Goal: Transaction & Acquisition: Download file/media

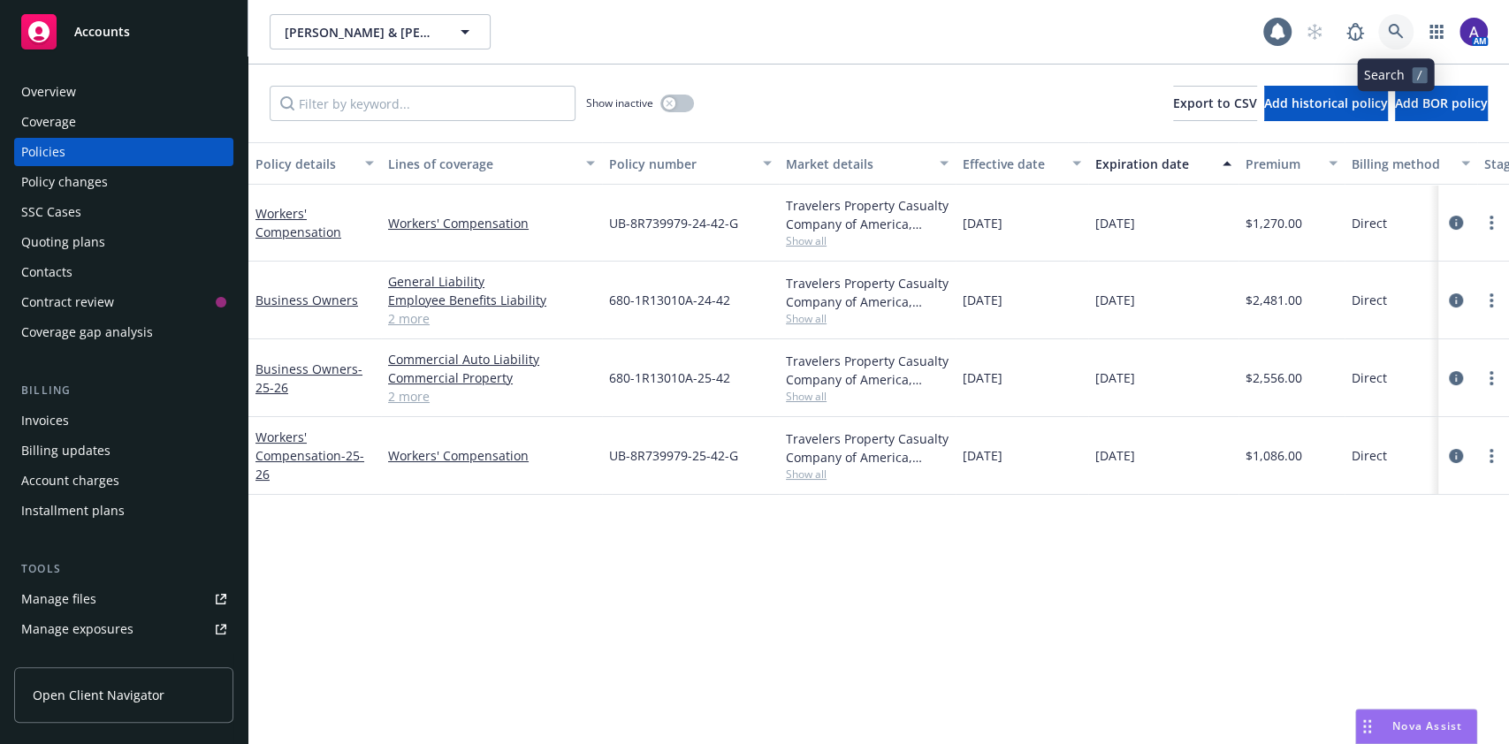
click at [1402, 29] on icon at bounding box center [1396, 32] width 16 height 16
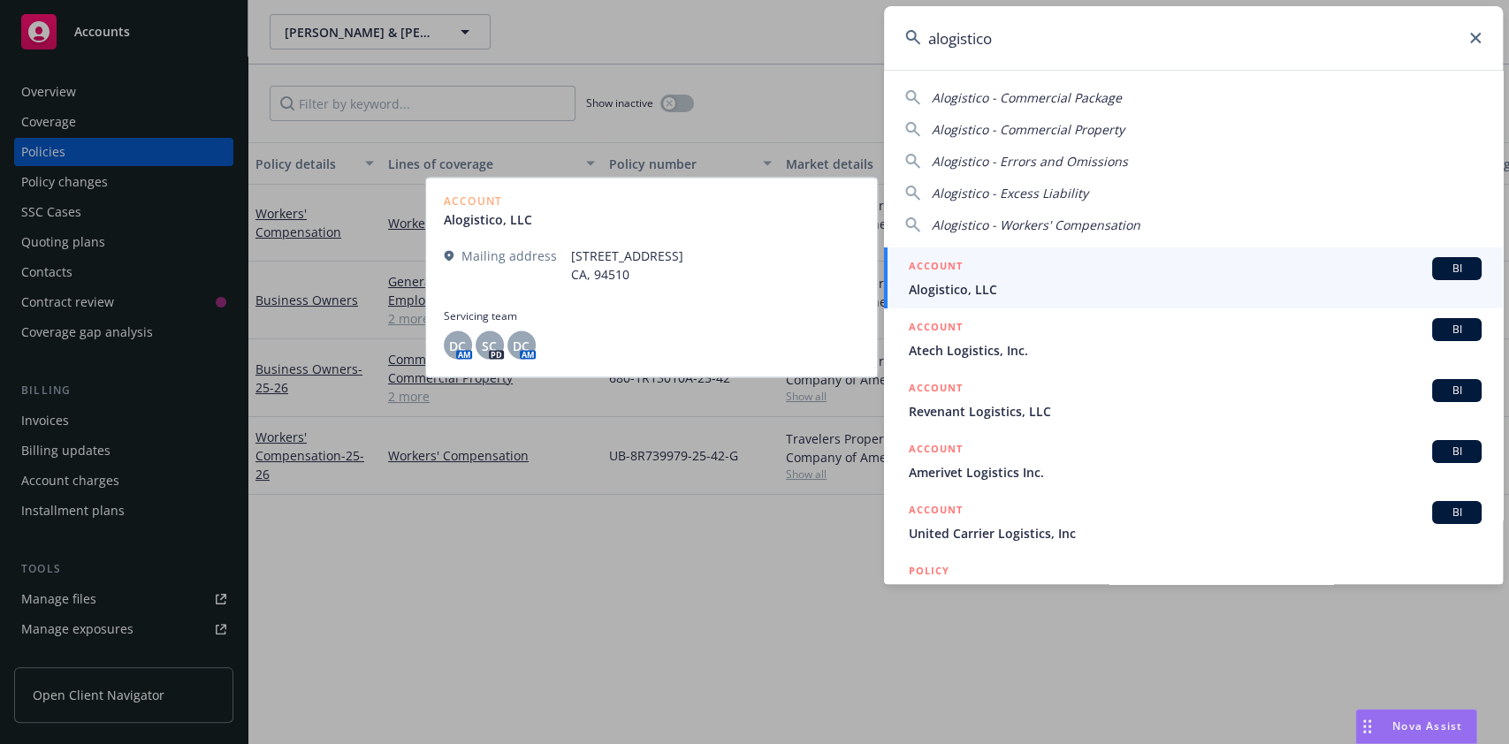
type input "alogistico"
click at [1069, 294] on span "Alogistico, LLC" at bounding box center [1195, 289] width 573 height 19
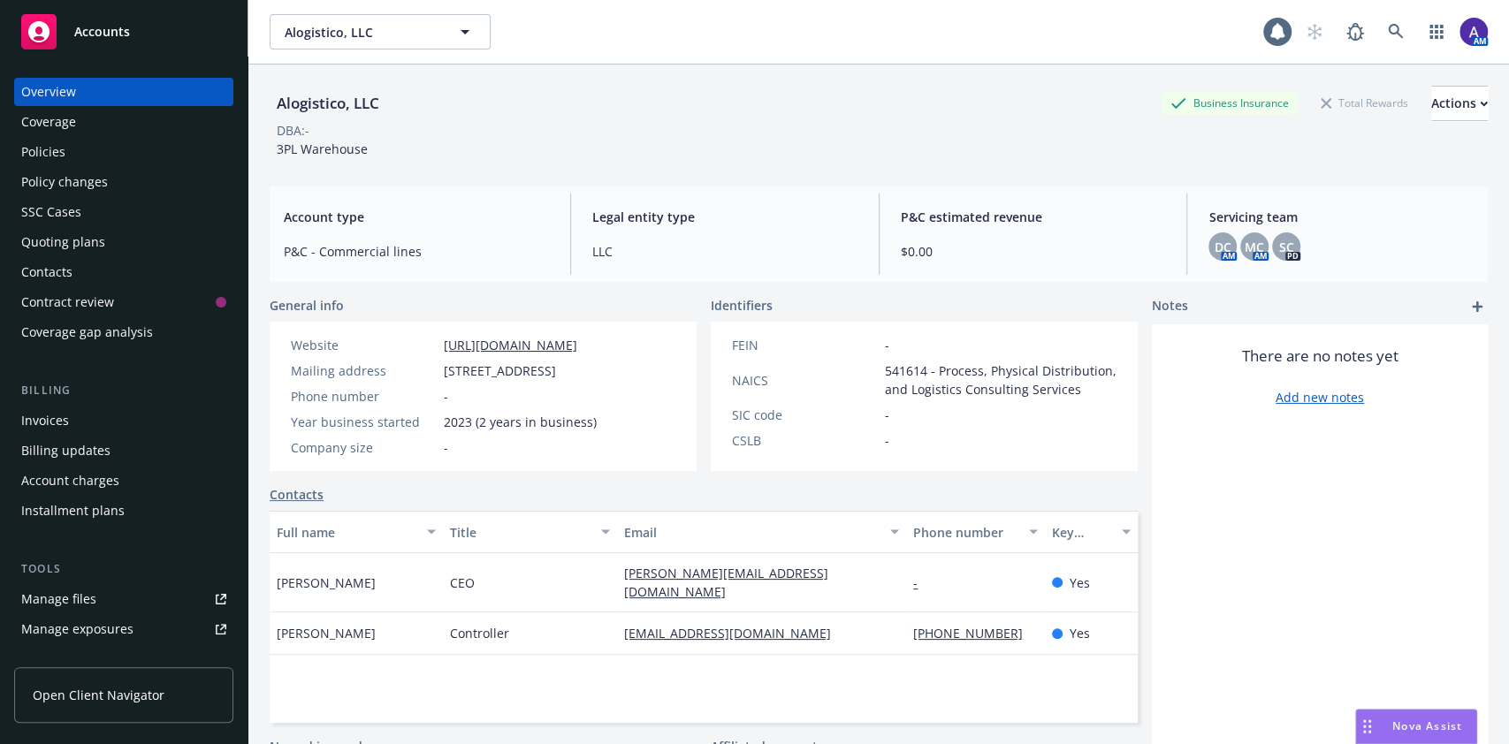
click at [78, 141] on div "Policies" at bounding box center [123, 152] width 205 height 28
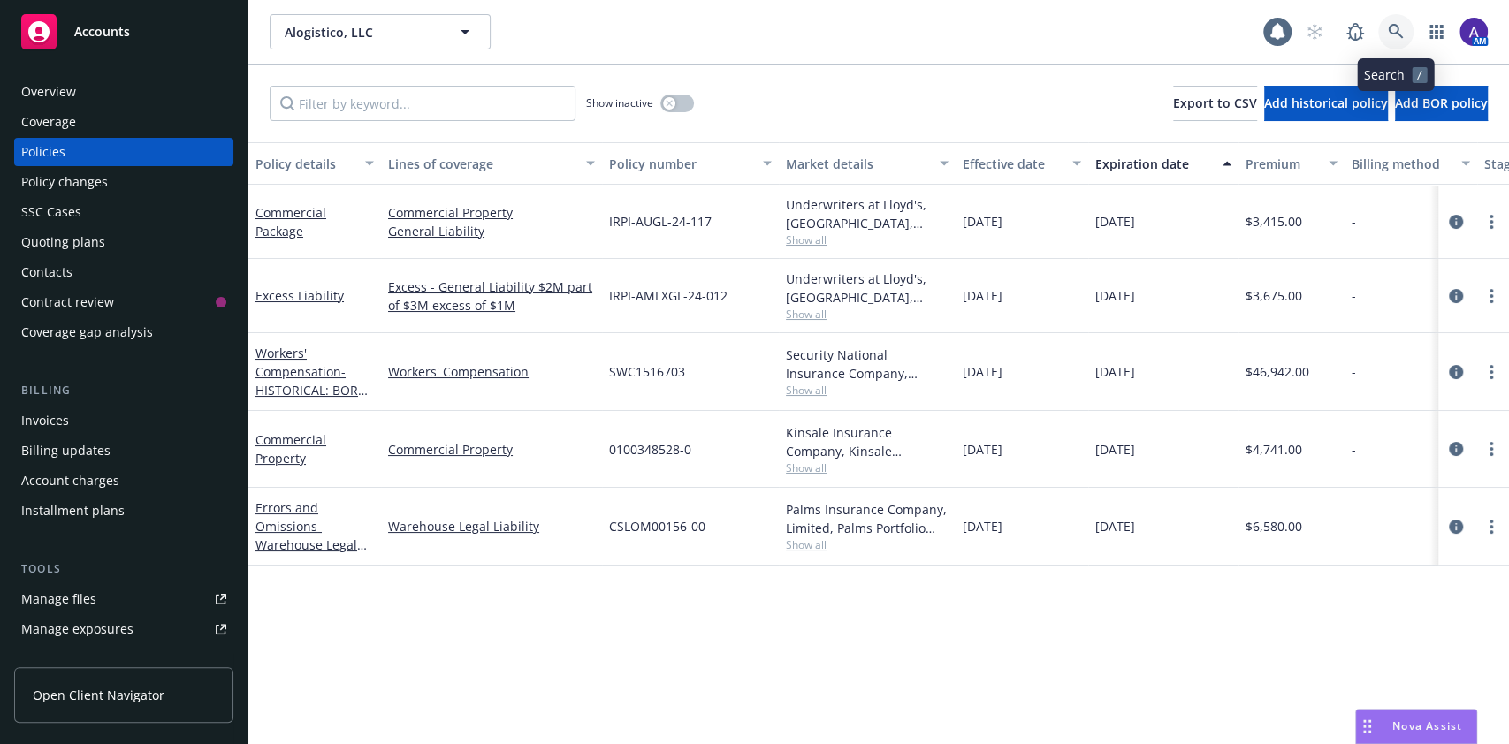
click at [1393, 26] on icon at bounding box center [1396, 32] width 16 height 16
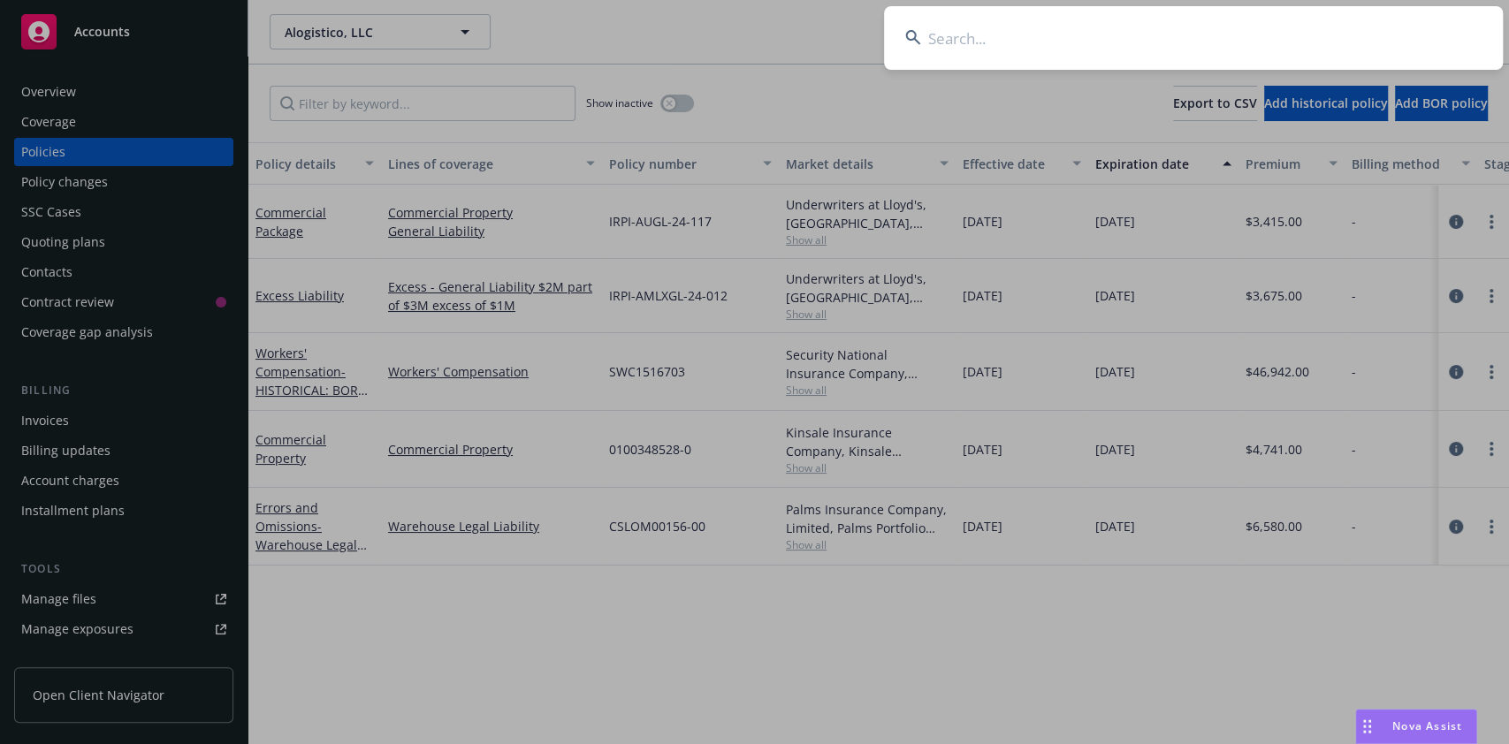
click at [1288, 43] on input at bounding box center [1193, 38] width 619 height 64
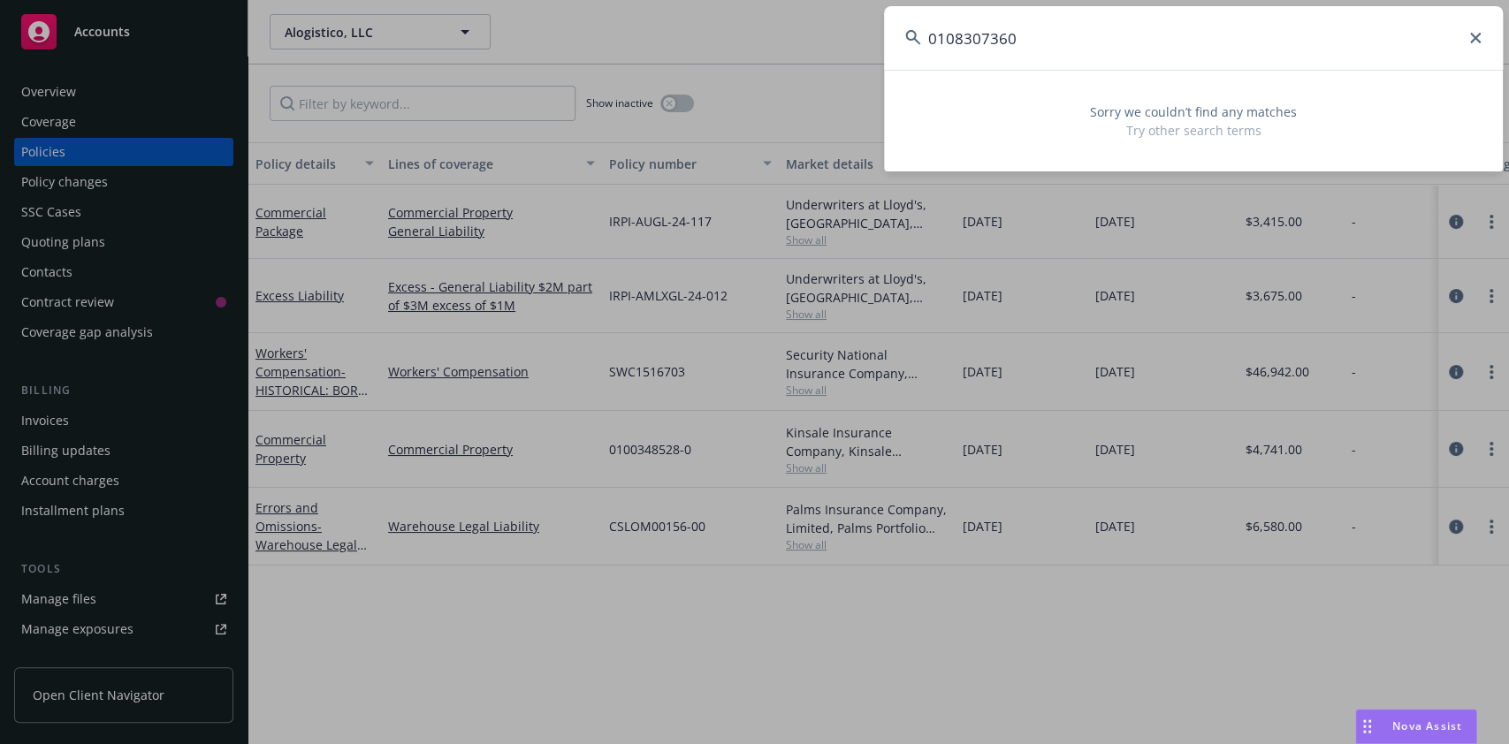
click at [935, 42] on input "0108307360" at bounding box center [1193, 38] width 619 height 64
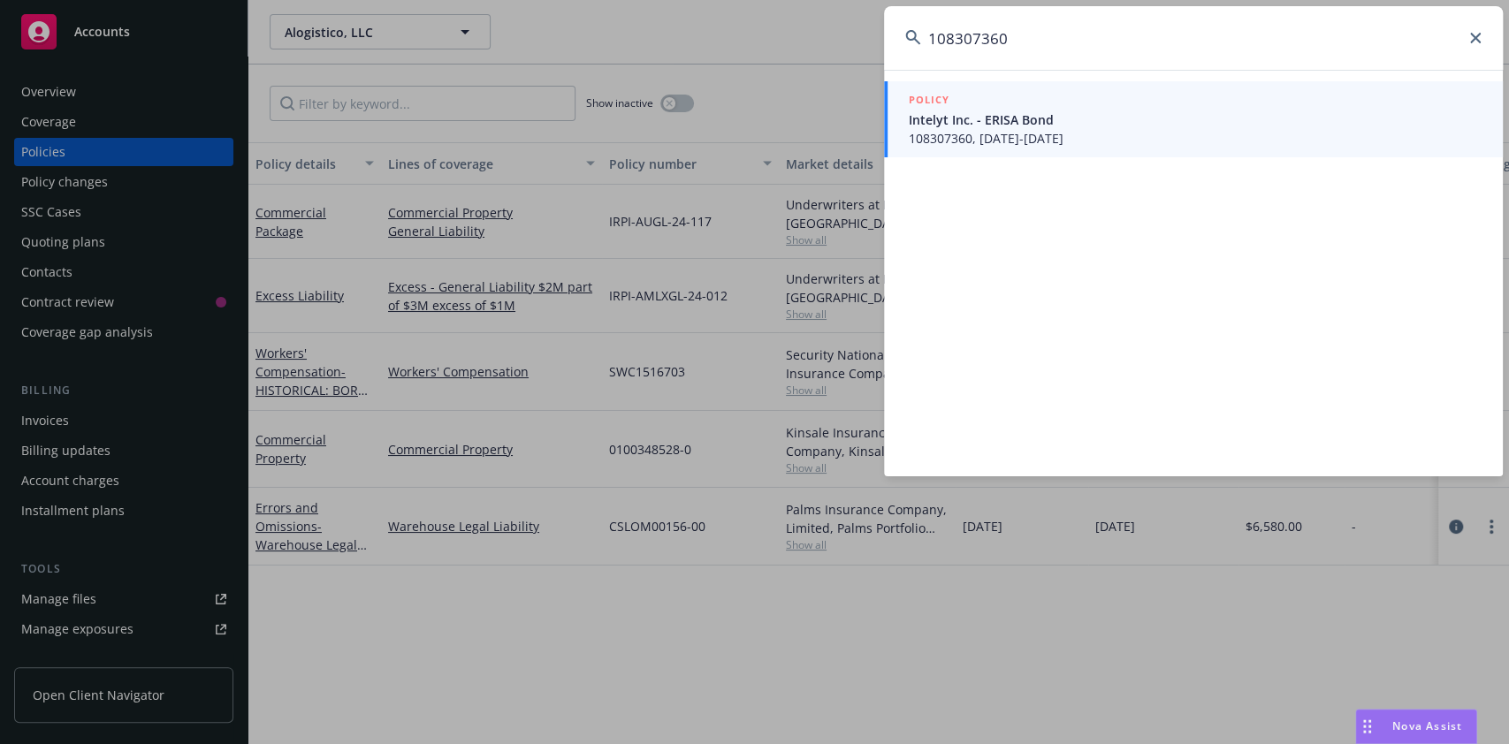
type input "108307360"
click at [985, 125] on span "Intelyt Inc. - ERISA Bond" at bounding box center [1195, 119] width 573 height 19
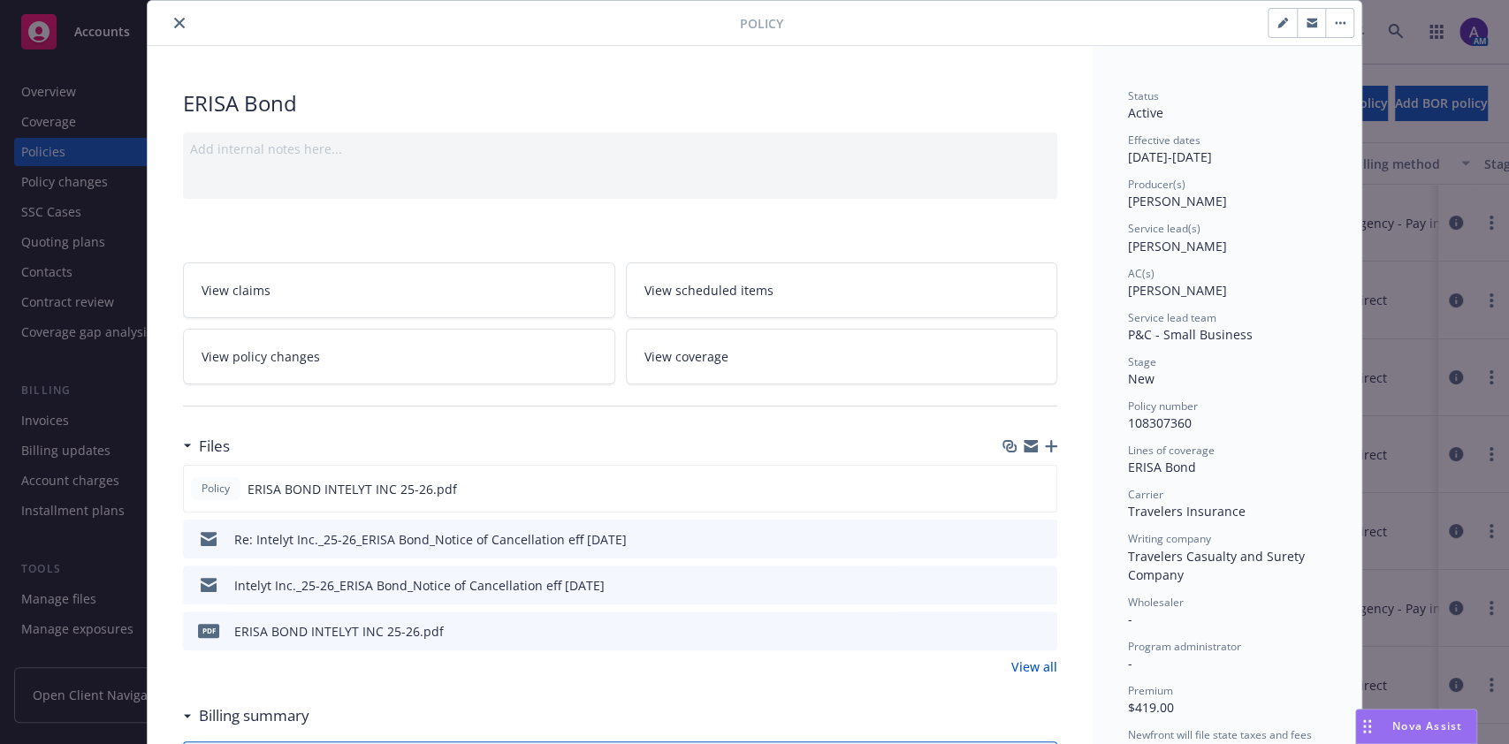
scroll to position [60, 0]
click at [1034, 529] on icon "preview file" at bounding box center [1040, 535] width 16 height 12
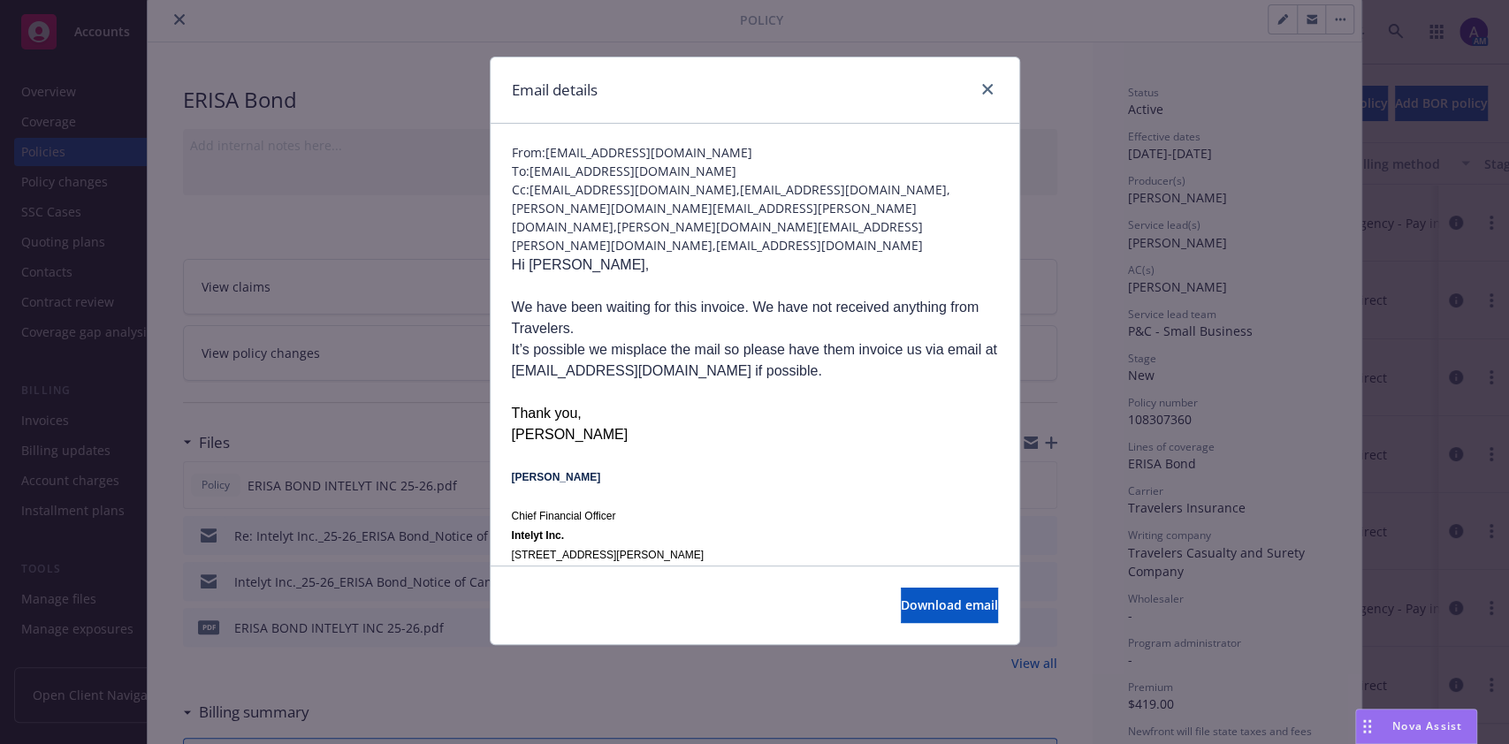
scroll to position [0, 0]
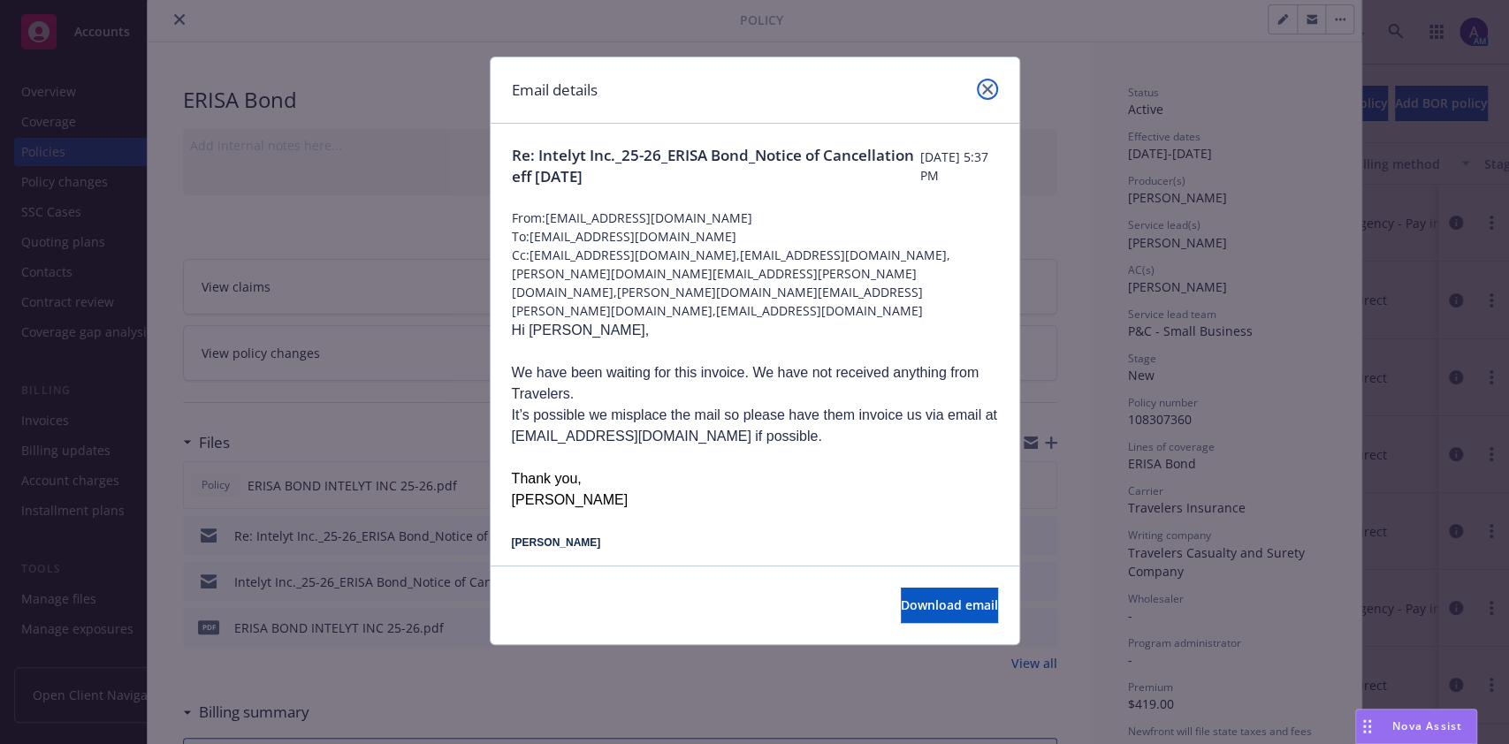
click at [985, 88] on icon "close" at bounding box center [987, 89] width 11 height 11
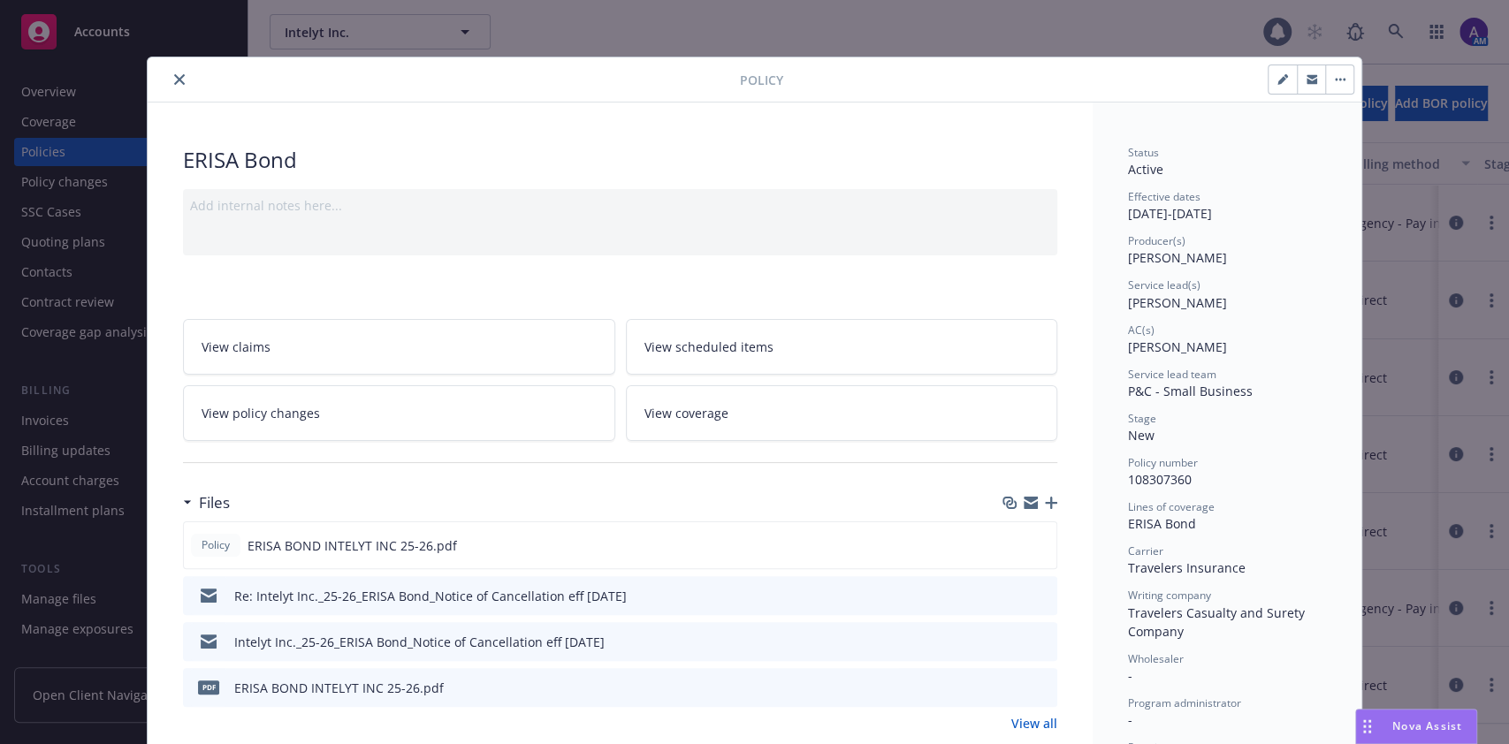
click at [170, 69] on button "close" at bounding box center [179, 79] width 21 height 21
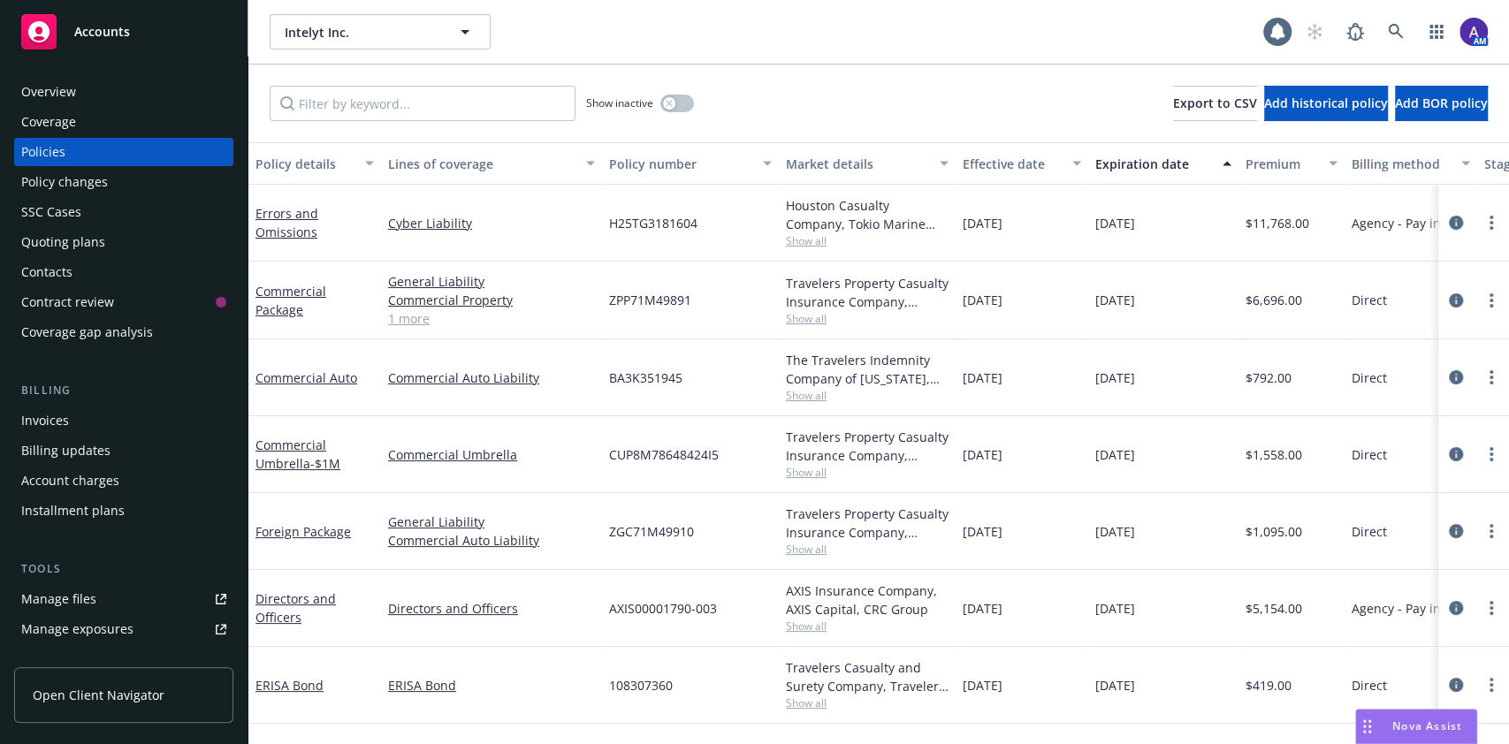
click at [52, 278] on div "Contacts" at bounding box center [46, 272] width 51 height 28
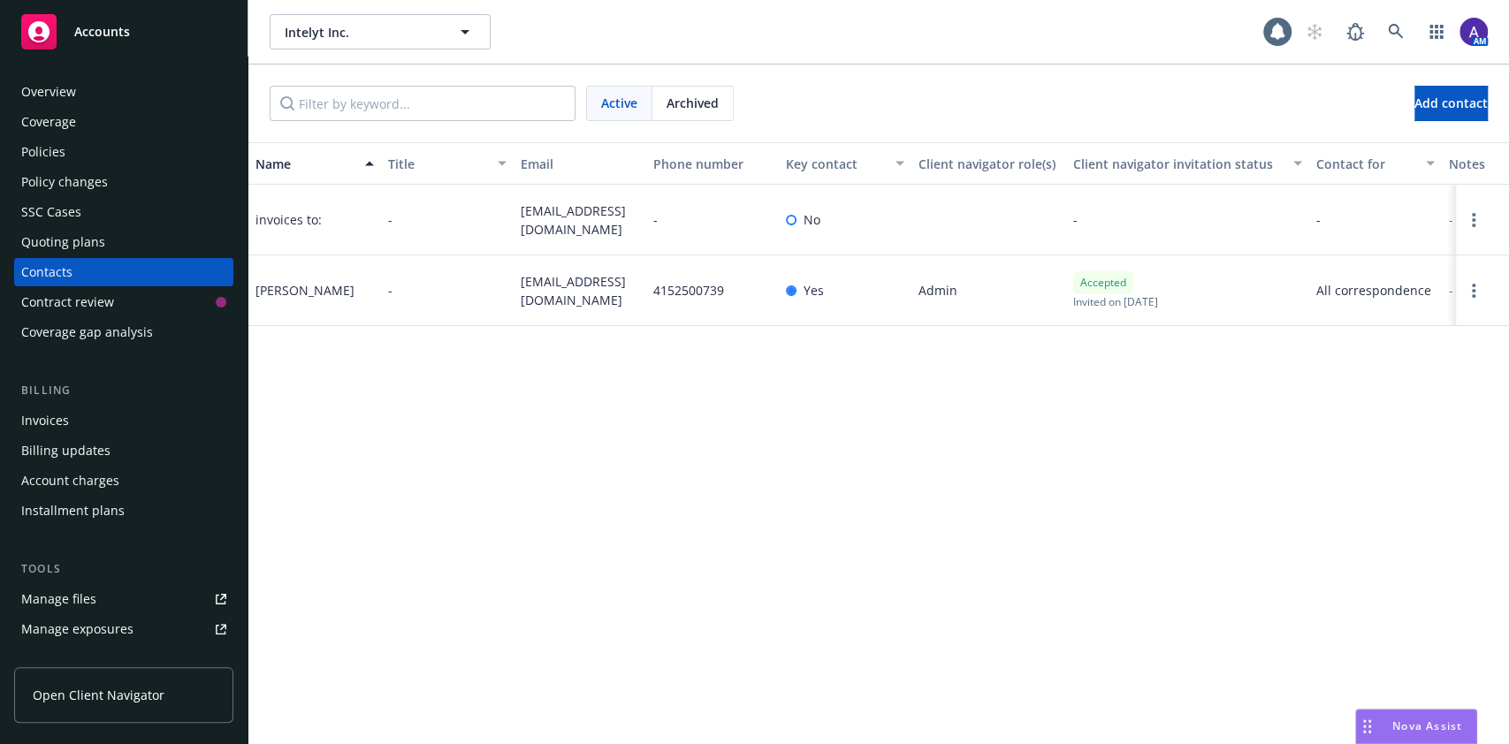
click at [513, 514] on div "Name Title Email Phone number Key contact Client navigator role(s) Client navig…" at bounding box center [878, 443] width 1260 height 602
click at [123, 80] on div "Overview" at bounding box center [123, 92] width 205 height 28
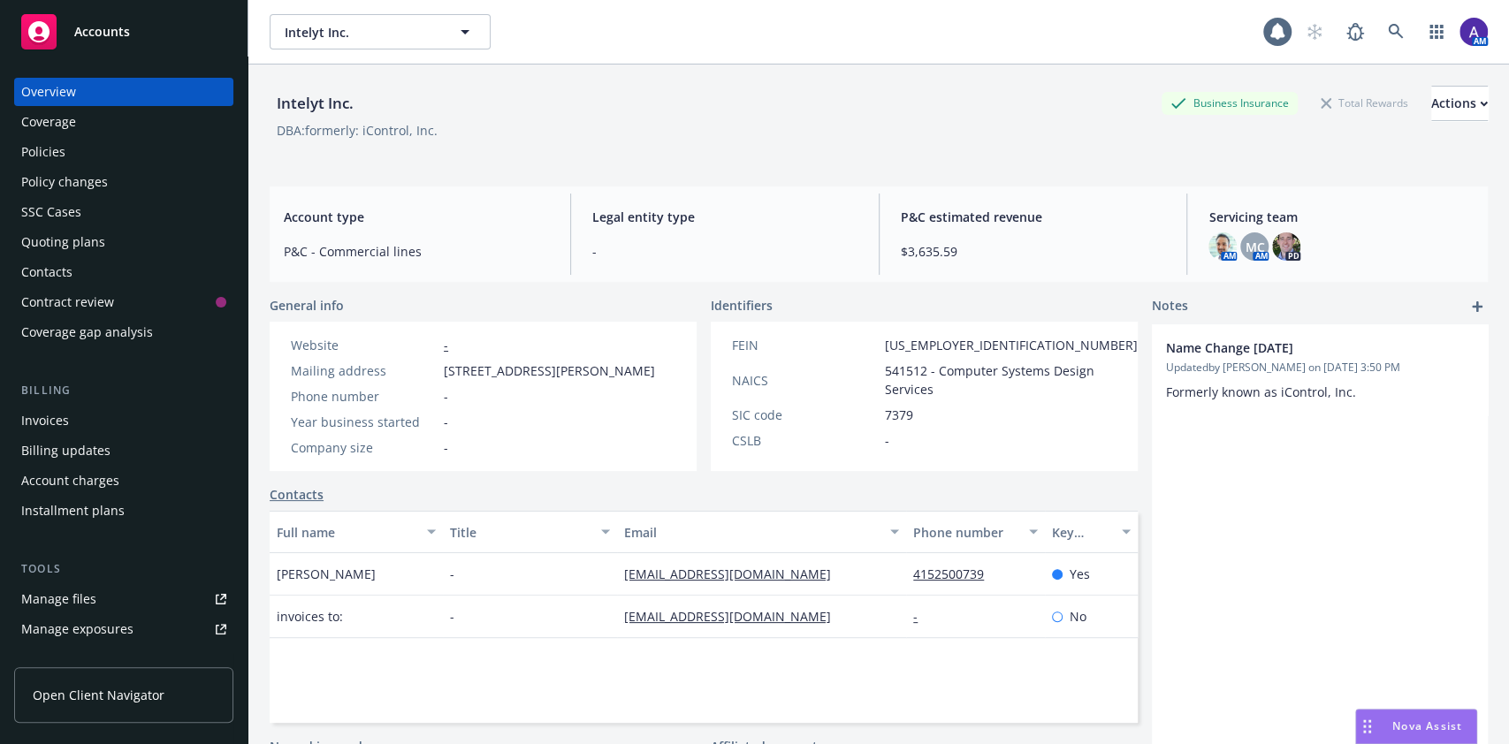
click at [320, 106] on div "Intelyt Inc." at bounding box center [315, 103] width 91 height 23
copy div "Intelyt Inc."
click at [42, 85] on div "Overview" at bounding box center [48, 92] width 55 height 28
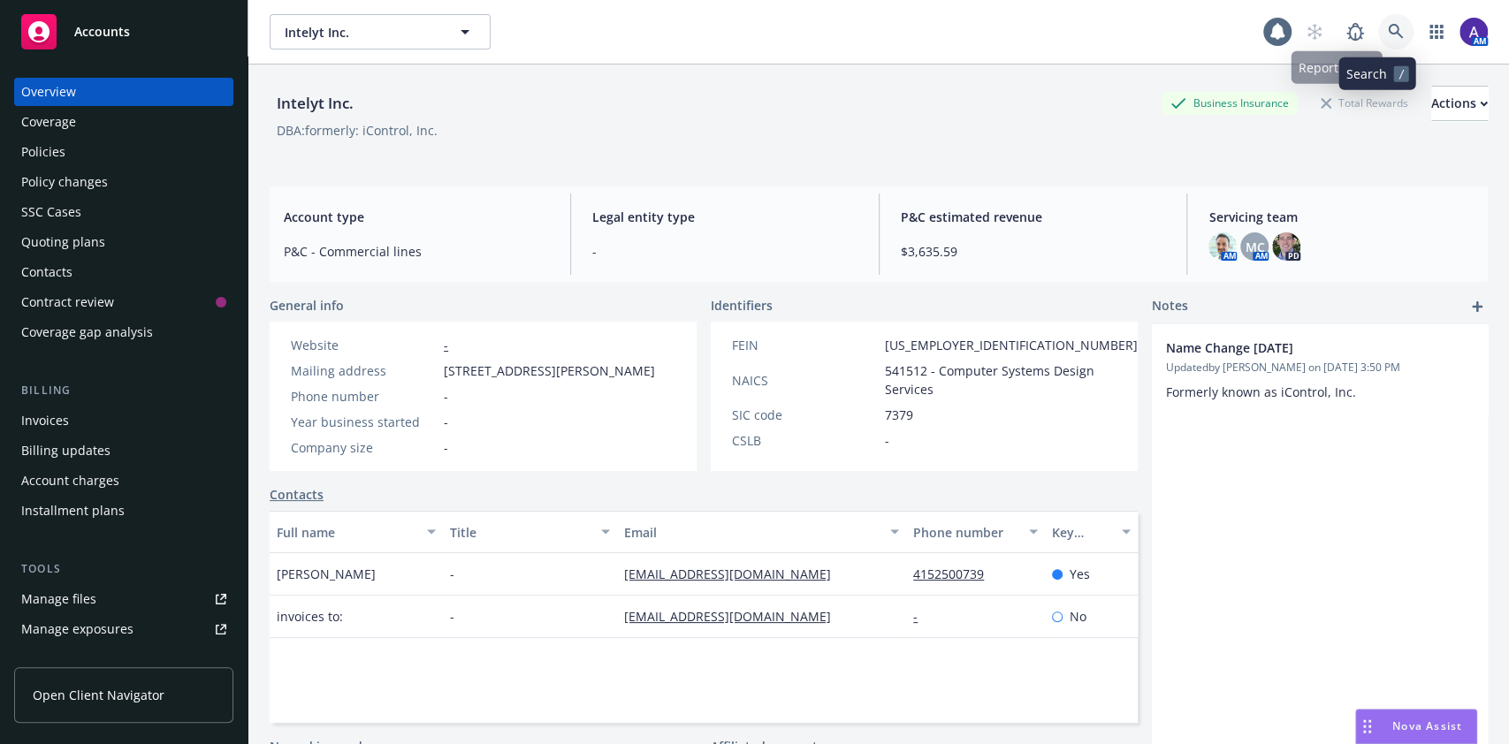
click at [1388, 28] on icon at bounding box center [1395, 31] width 15 height 15
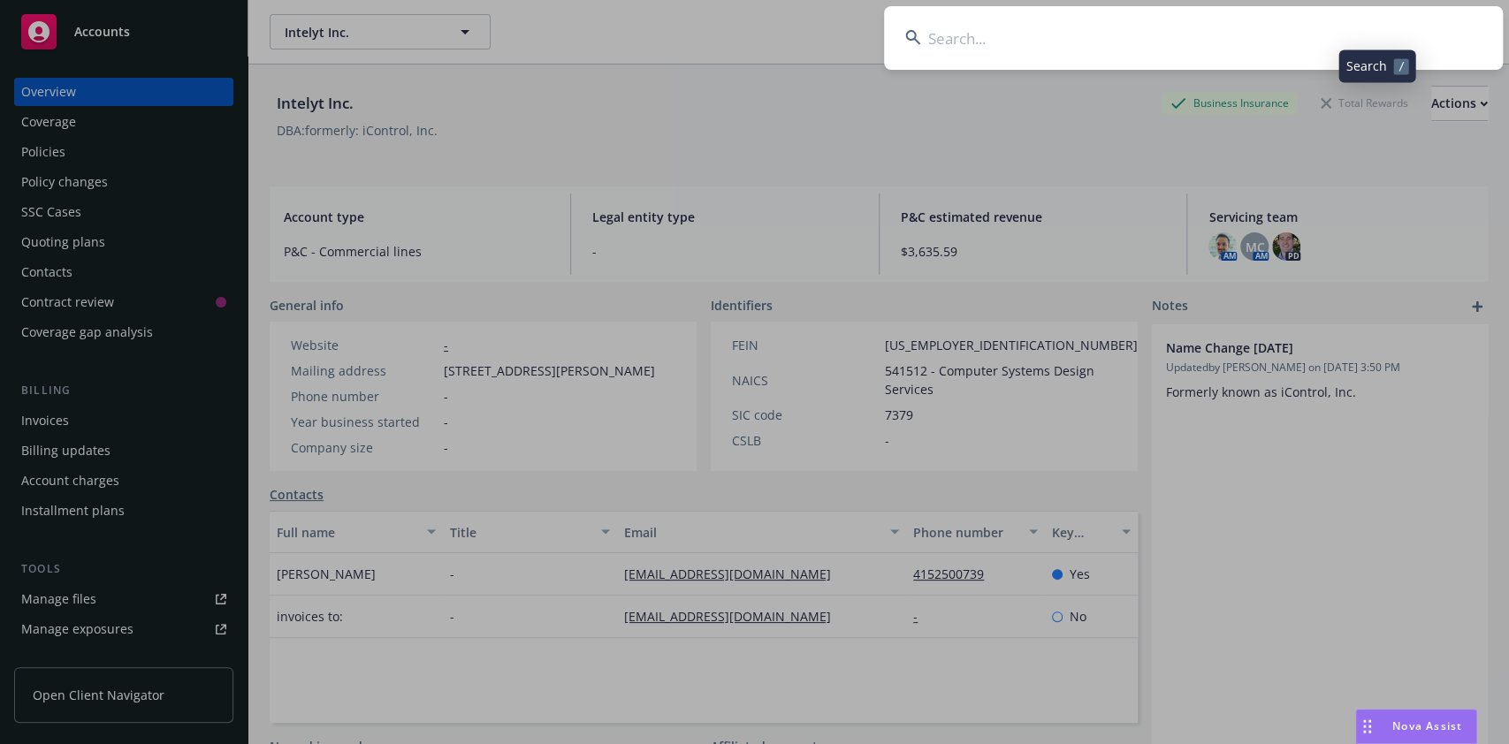
click at [1248, 39] on input at bounding box center [1193, 38] width 619 height 64
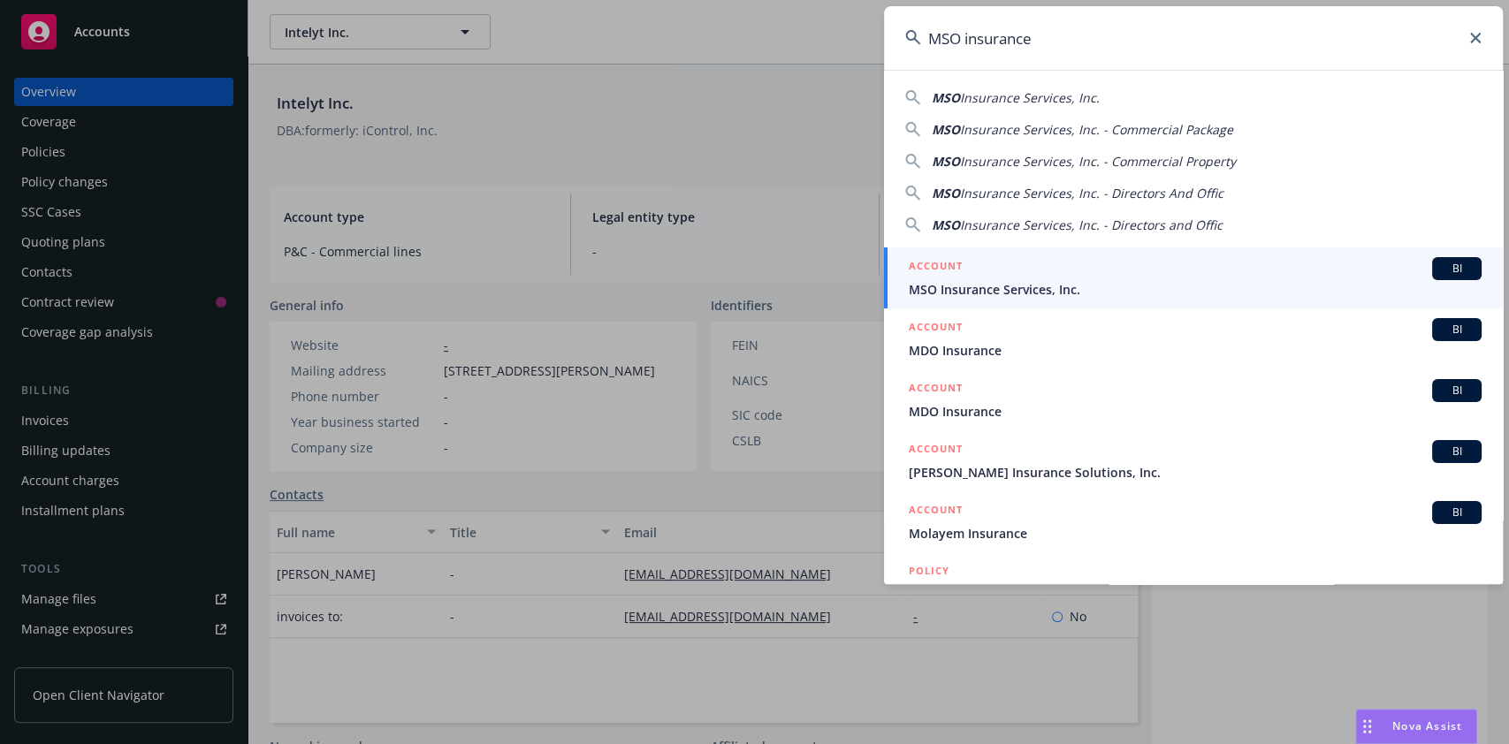
type input "MSO insurance"
click at [1016, 284] on span "MSO Insurance Services, Inc." at bounding box center [1195, 289] width 573 height 19
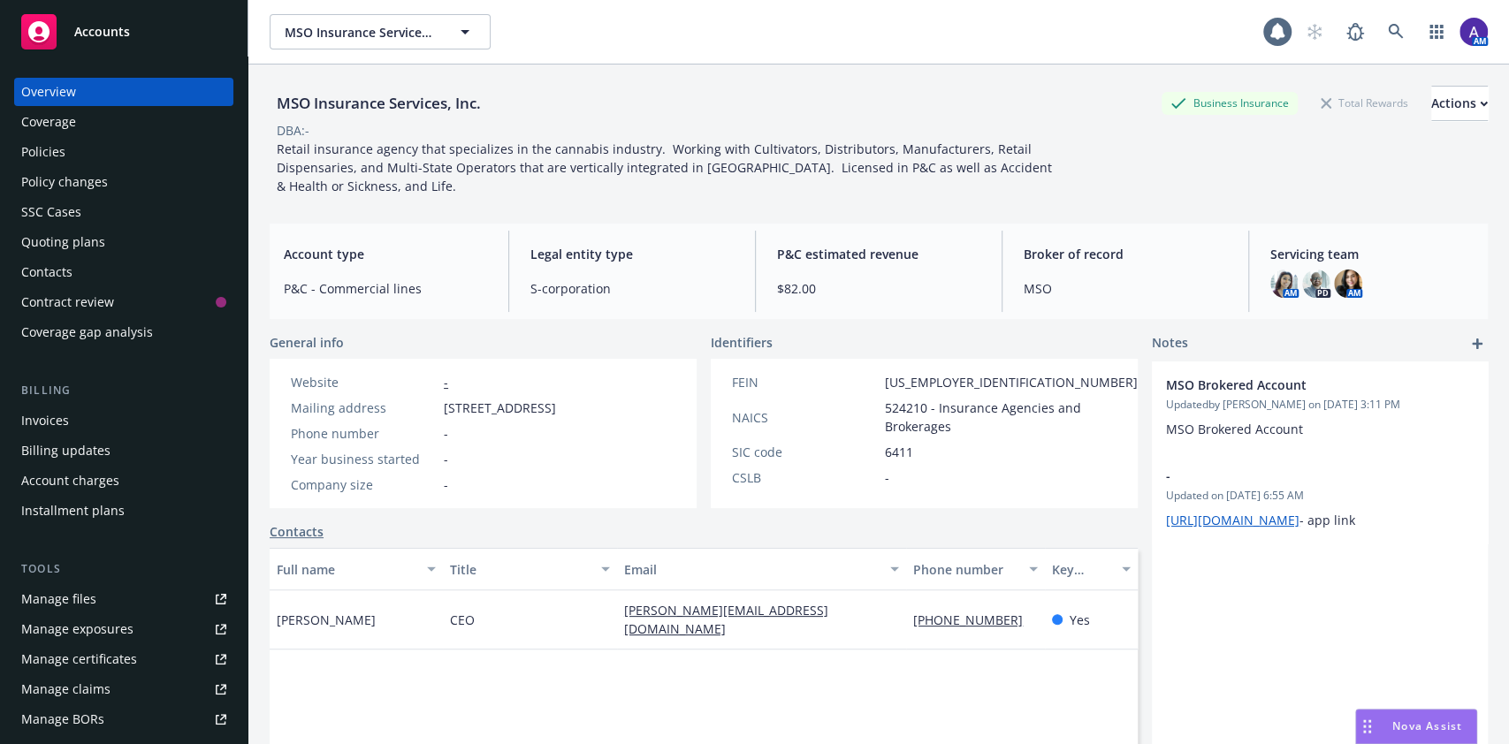
click at [27, 159] on div "Policies" at bounding box center [43, 152] width 44 height 28
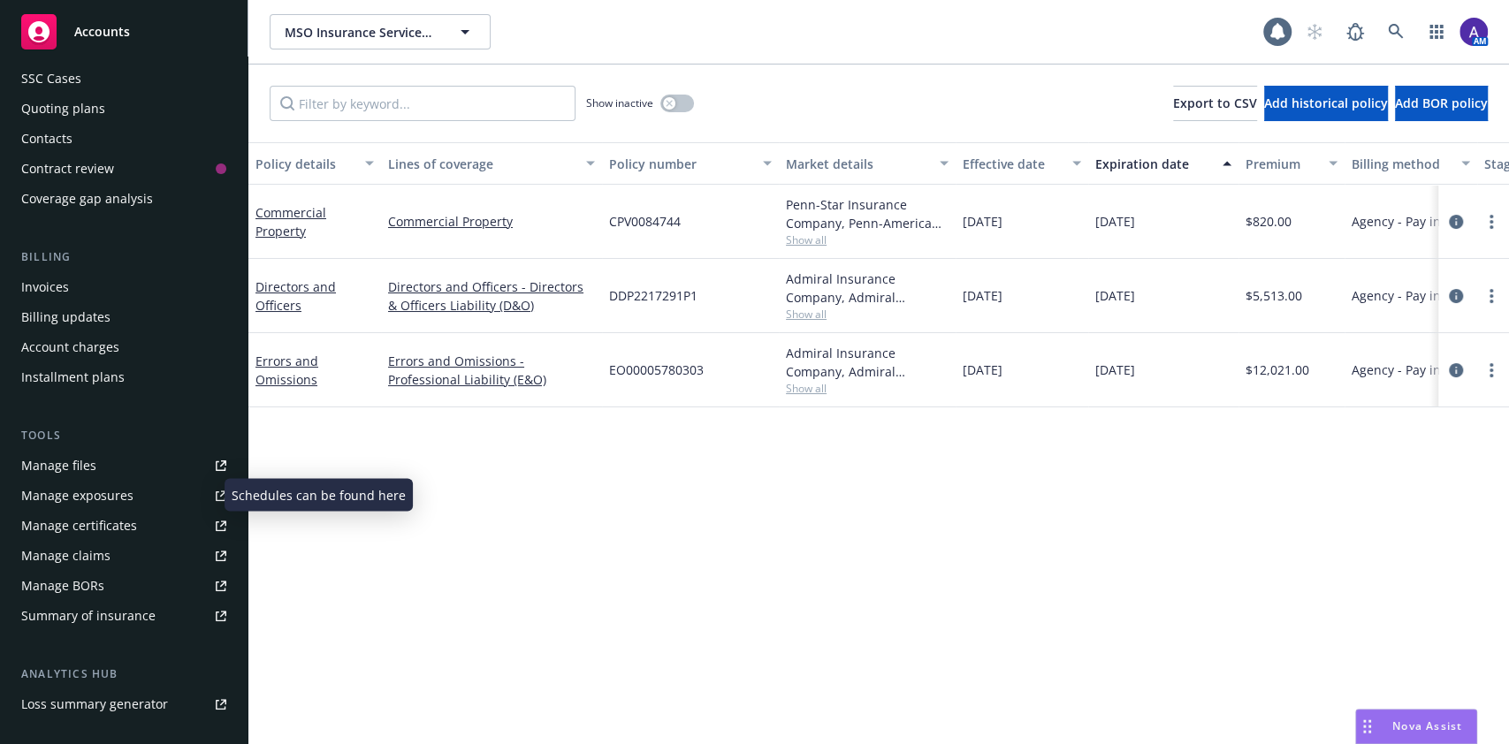
scroll to position [134, 0]
click at [92, 514] on div "Manage certificates" at bounding box center [79, 525] width 116 height 28
click at [1450, 369] on icon "circleInformation" at bounding box center [1456, 370] width 14 height 14
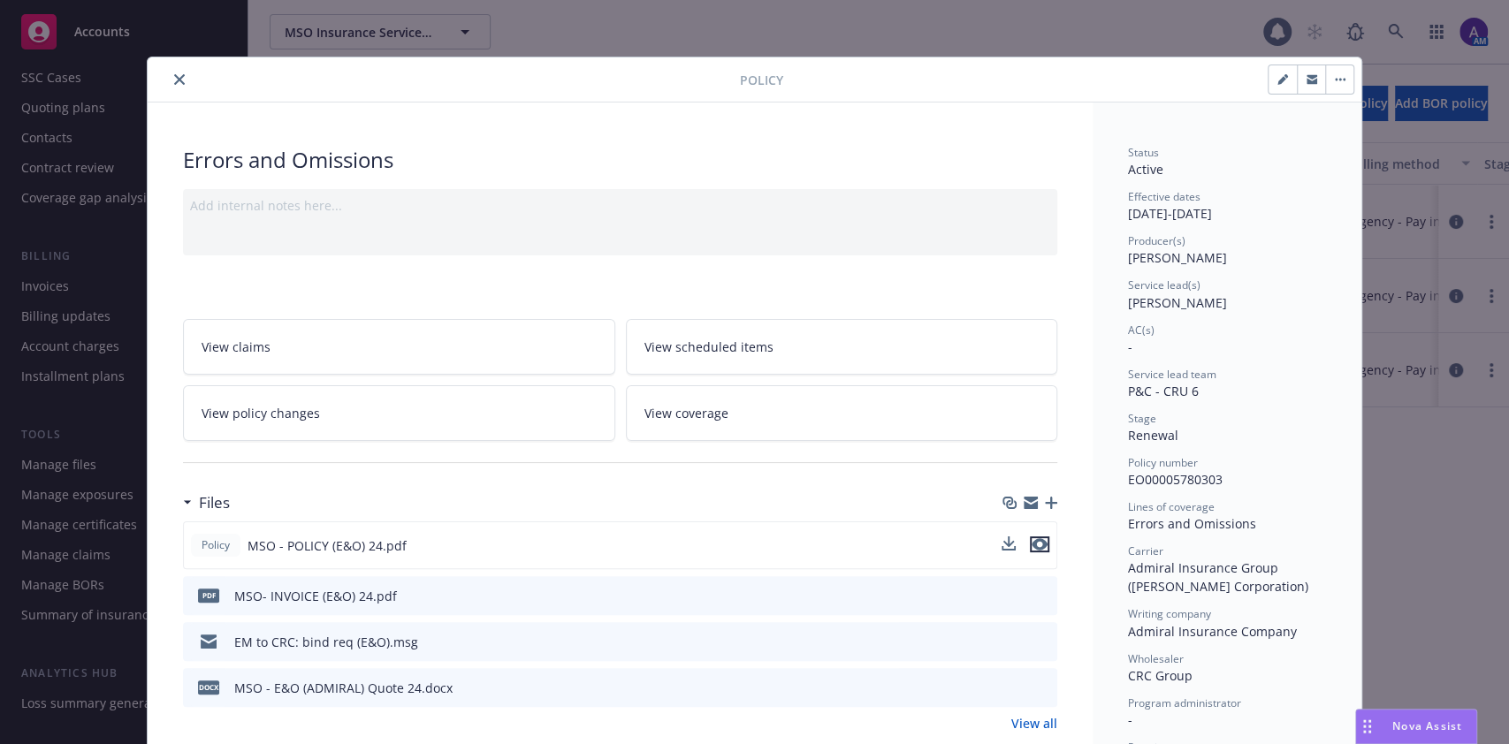
click at [1031, 540] on icon "preview file" at bounding box center [1039, 544] width 16 height 12
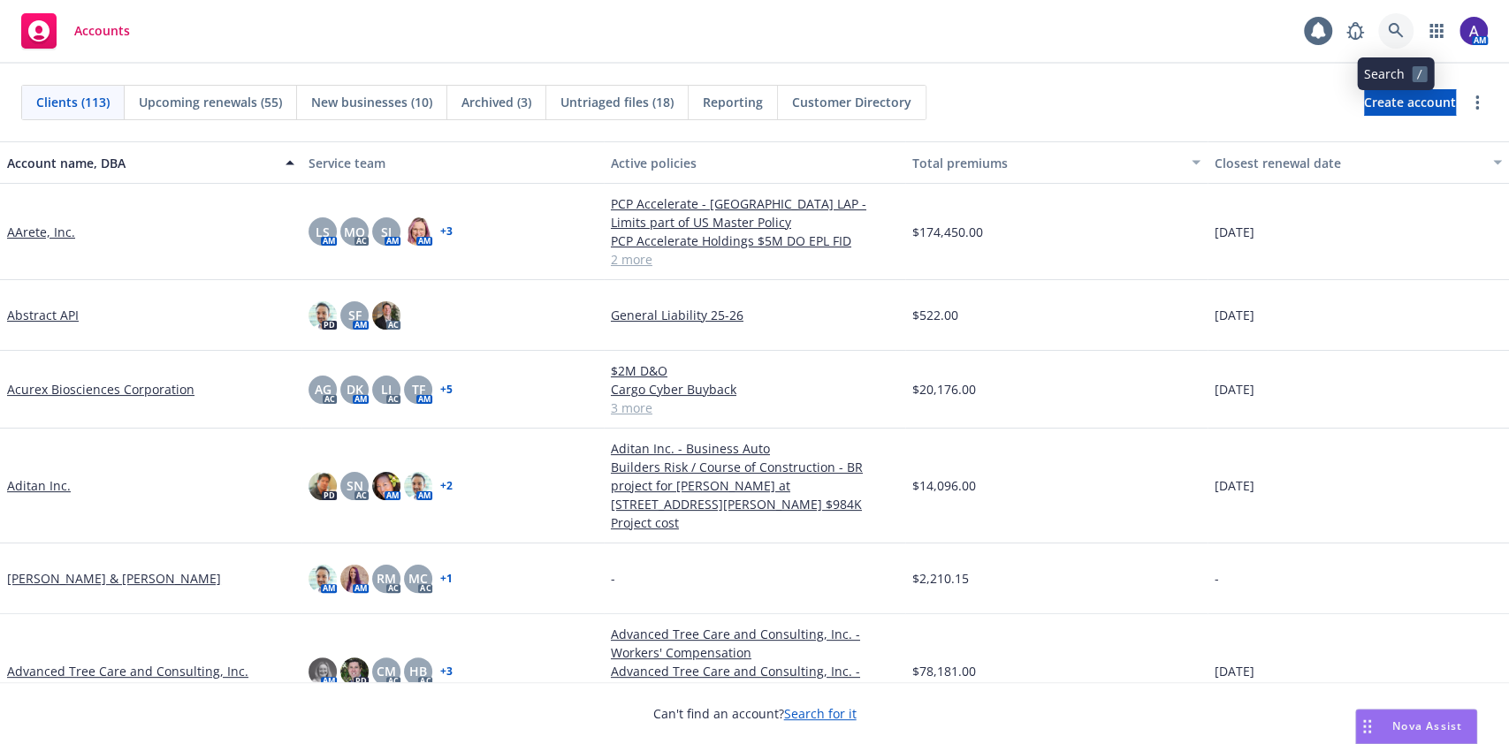
click at [1397, 32] on icon at bounding box center [1395, 30] width 15 height 15
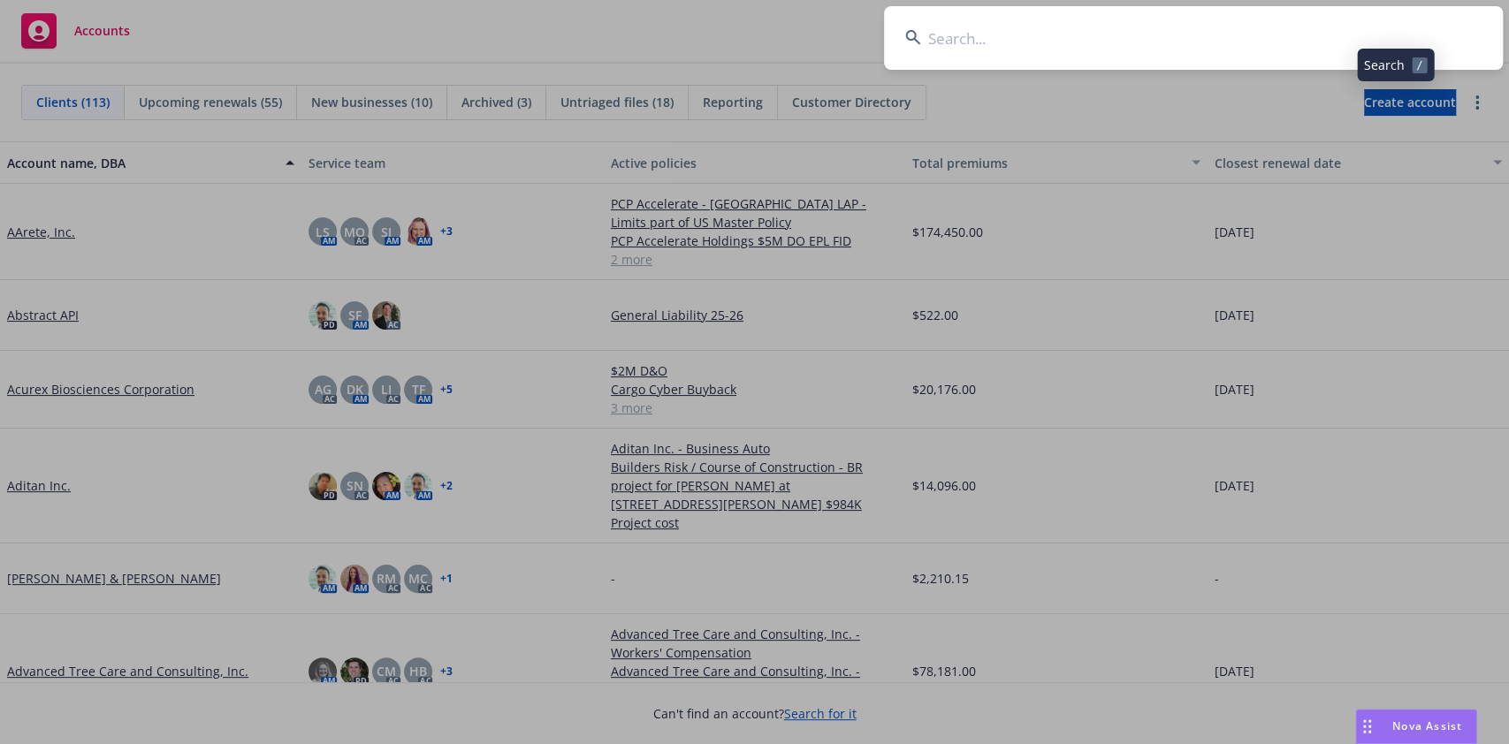
click at [1297, 41] on input at bounding box center [1193, 38] width 619 height 64
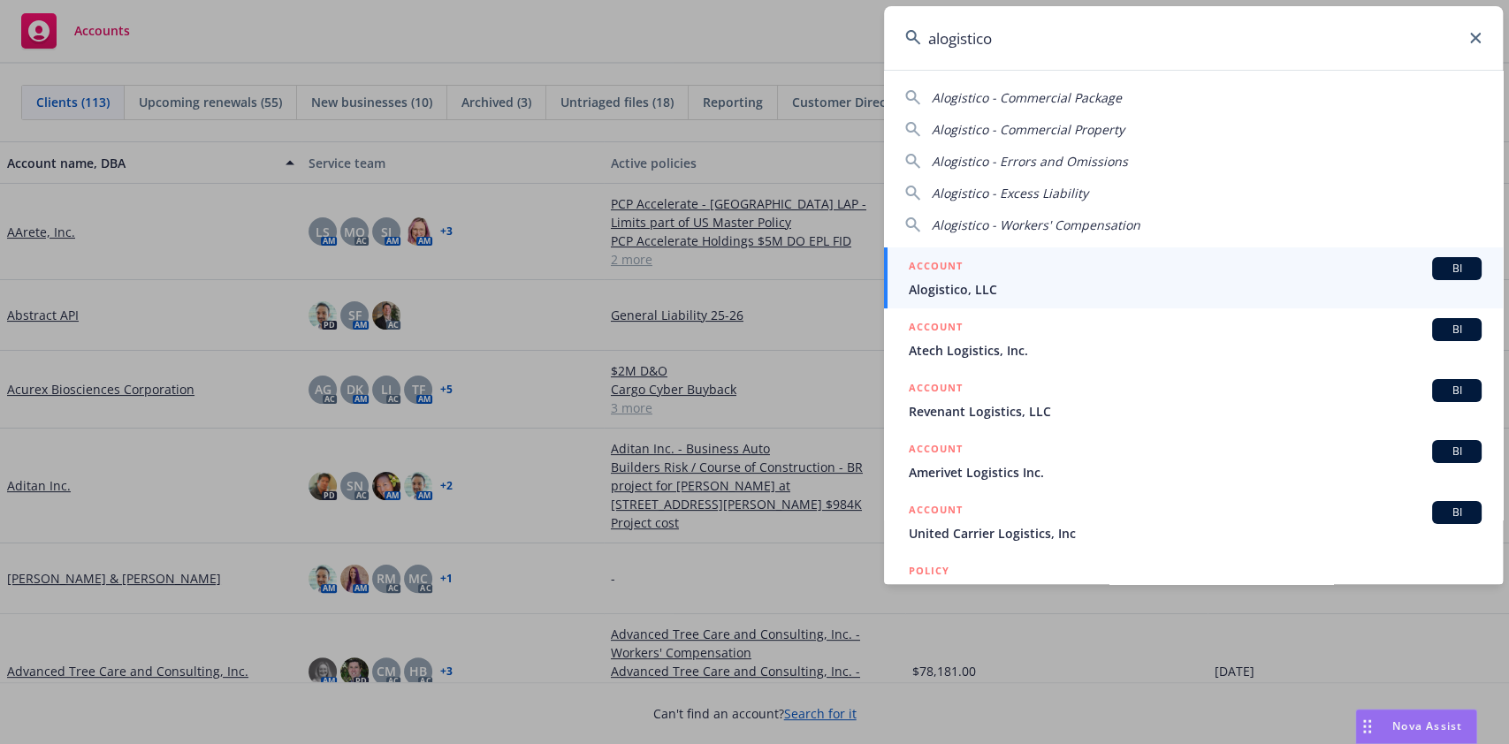
type input "alogistico"
click at [916, 279] on icon at bounding box center [916, 277] width 14 height 14
click at [1004, 266] on div "ACCOUNT BI" at bounding box center [1195, 268] width 573 height 23
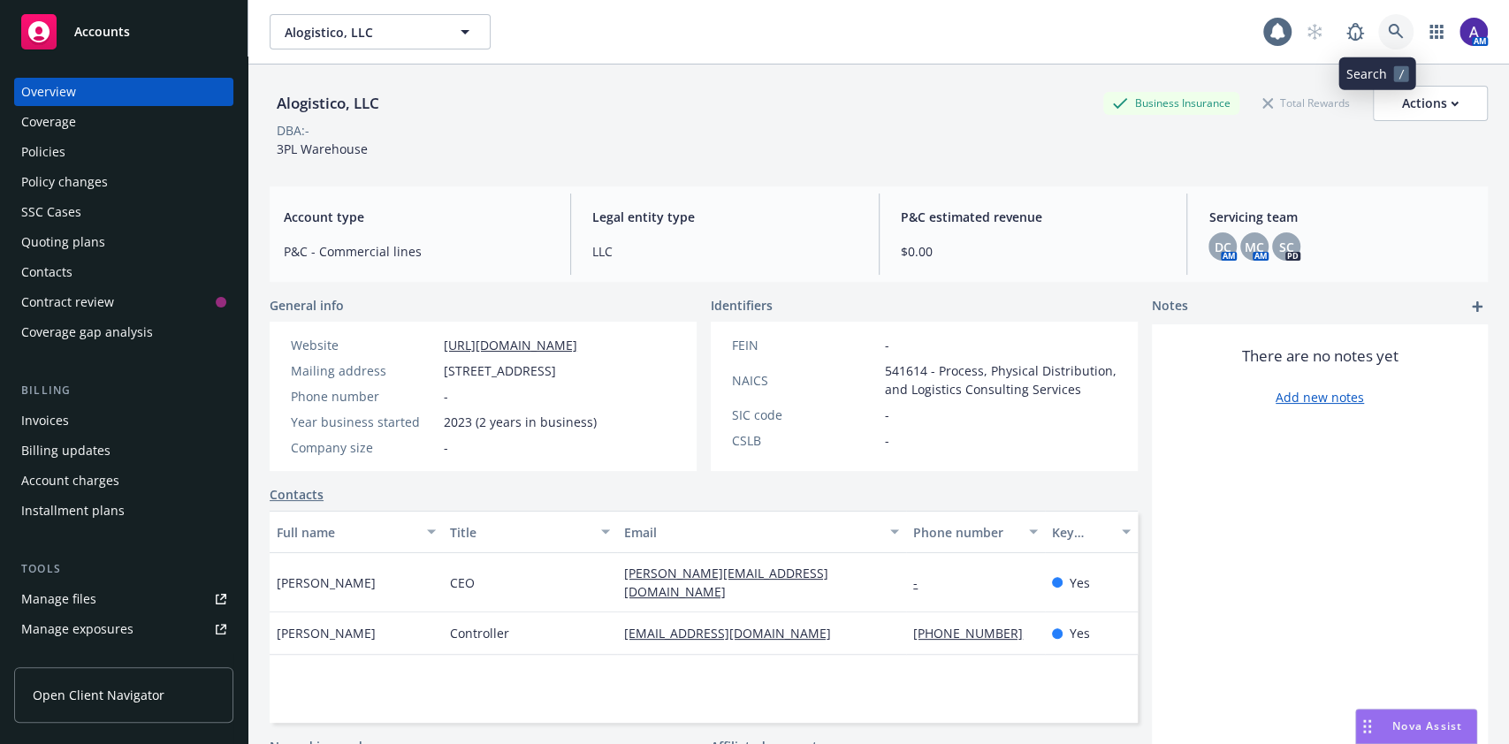
click at [1386, 35] on link at bounding box center [1395, 31] width 35 height 35
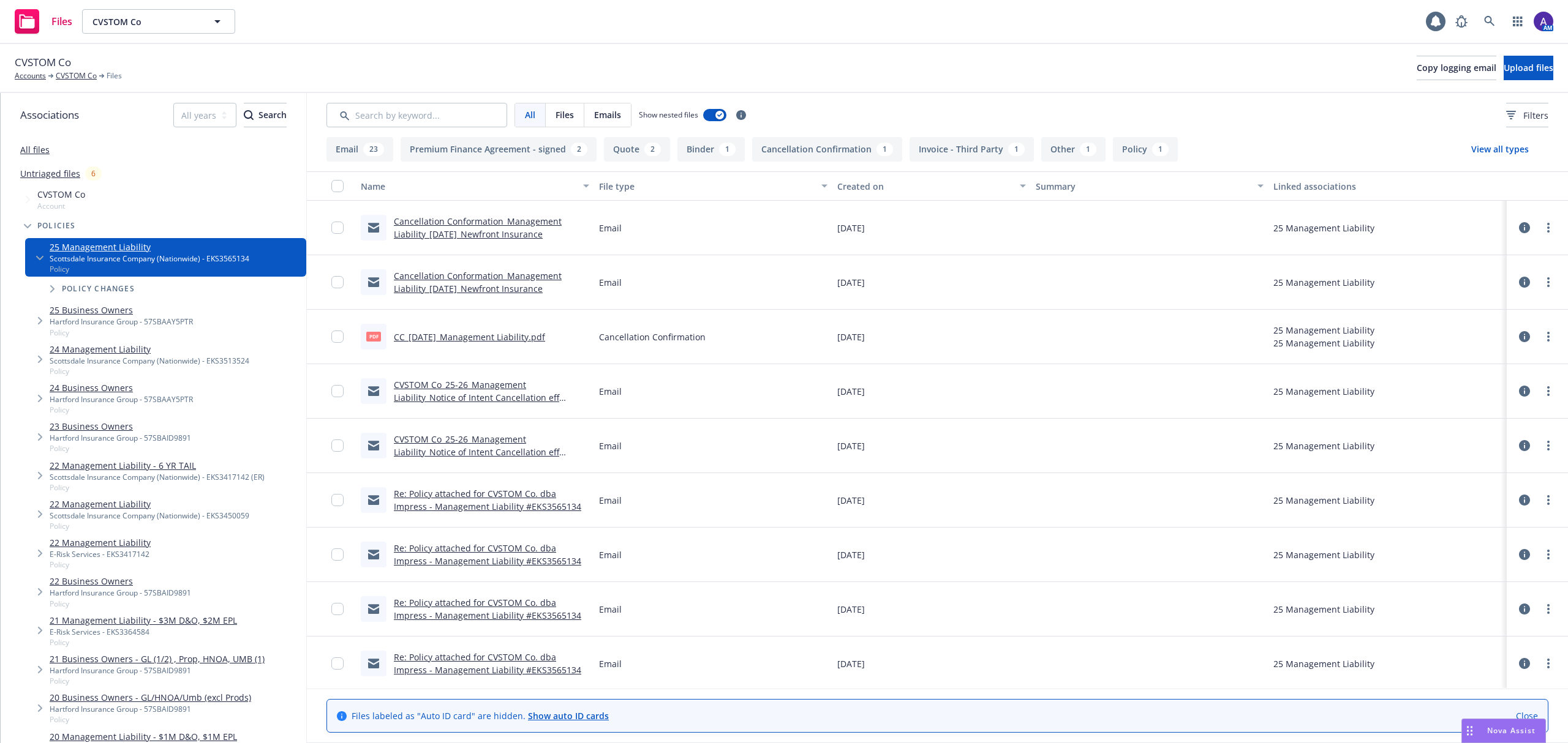
click at [415, 226] on link "Cancellation Conformation_Management Liability_[DATE]_Newfront Insurance" at bounding box center [477, 227] width 168 height 24
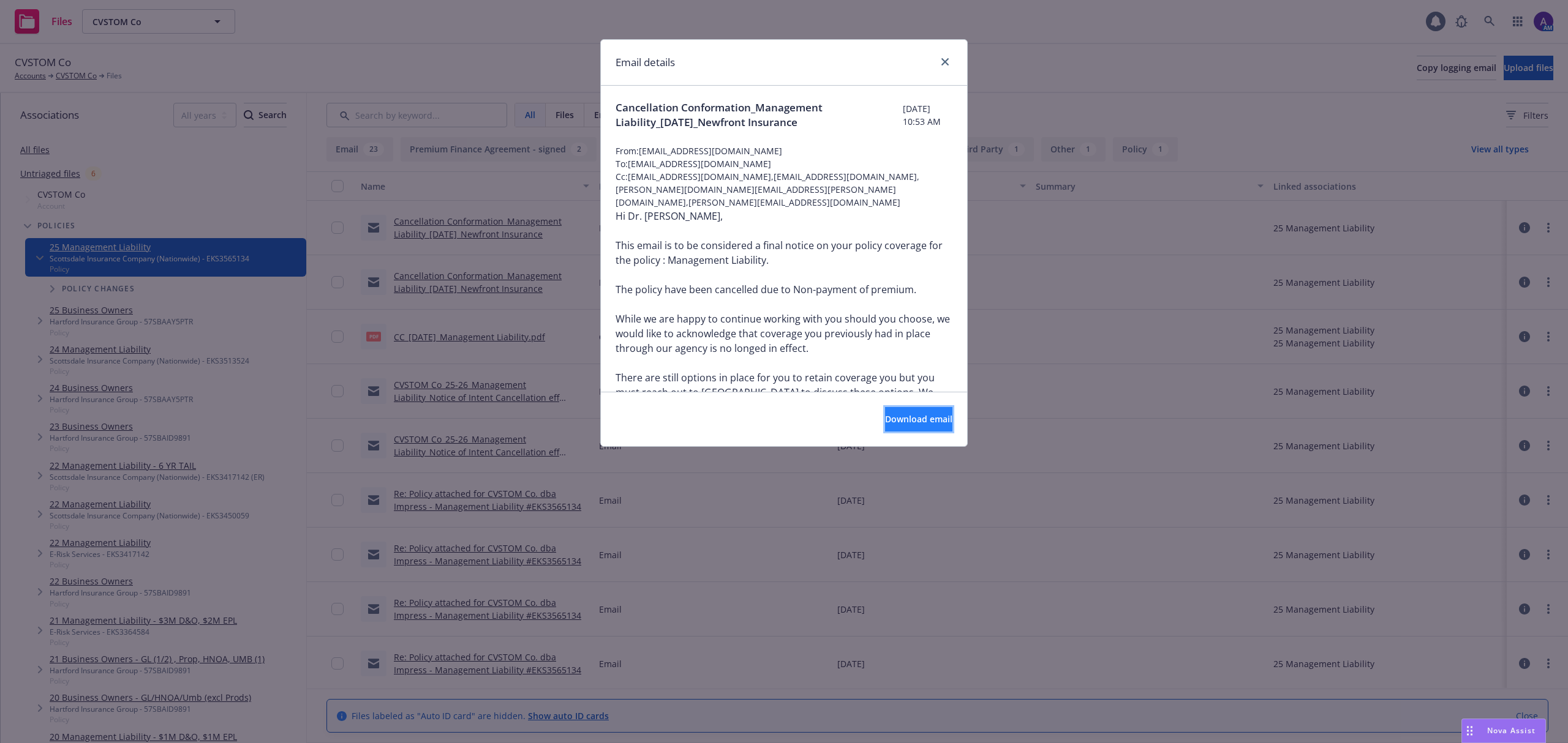
click at [885, 420] on span "Download email" at bounding box center [918, 419] width 67 height 12
click at [734, 488] on div "Email details Cancellation Conformation_Management Liability_[DATE]_Newfront In…" at bounding box center [784, 371] width 1568 height 743
